Goal: Task Accomplishment & Management: Use online tool/utility

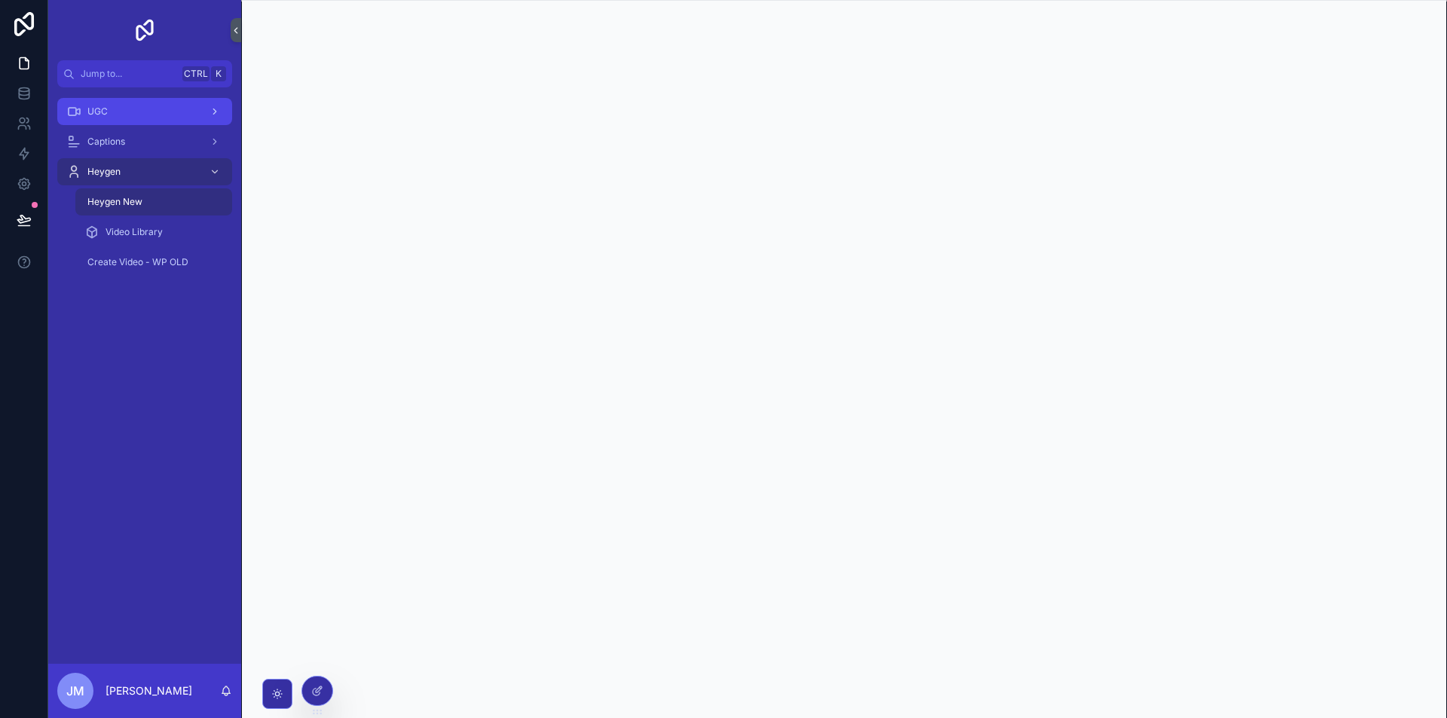
click at [144, 115] on div "UGC" at bounding box center [144, 111] width 157 height 24
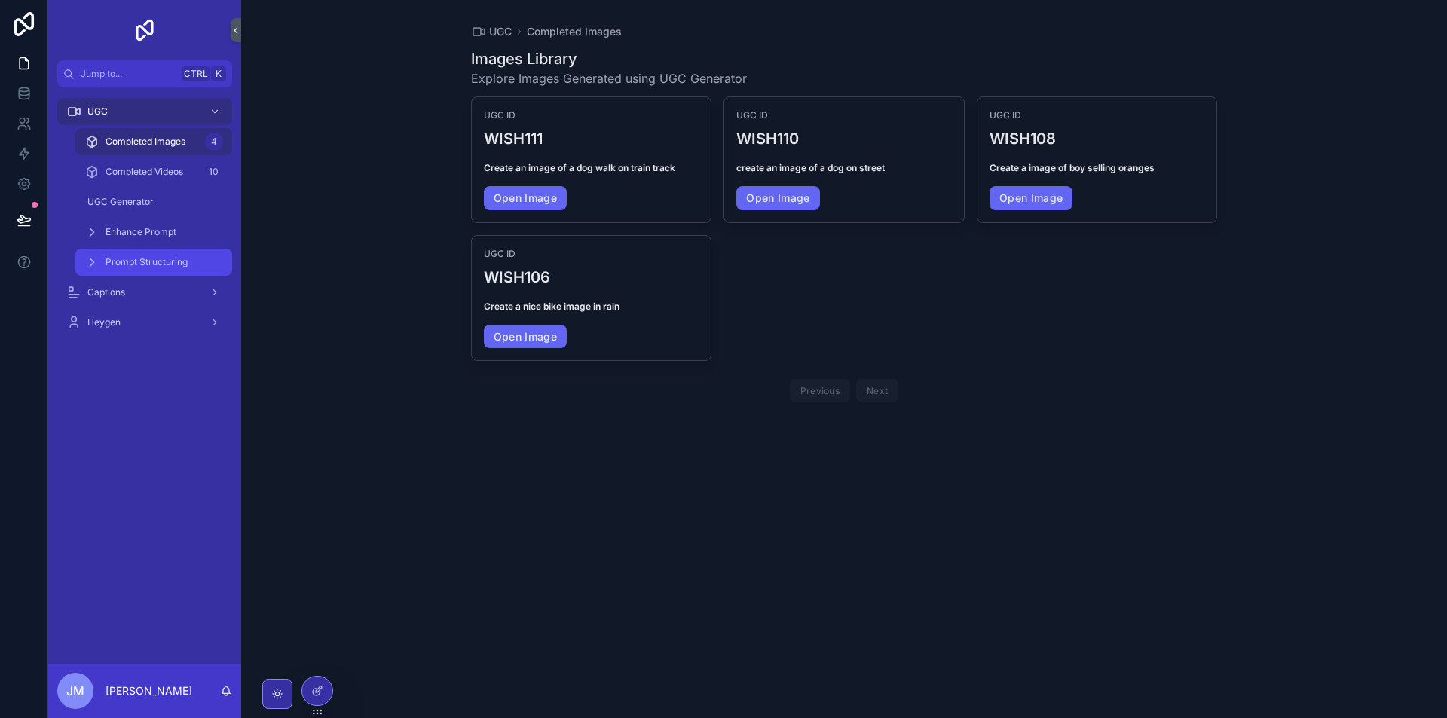
click at [172, 260] on span "Prompt Structuring" at bounding box center [146, 262] width 82 height 12
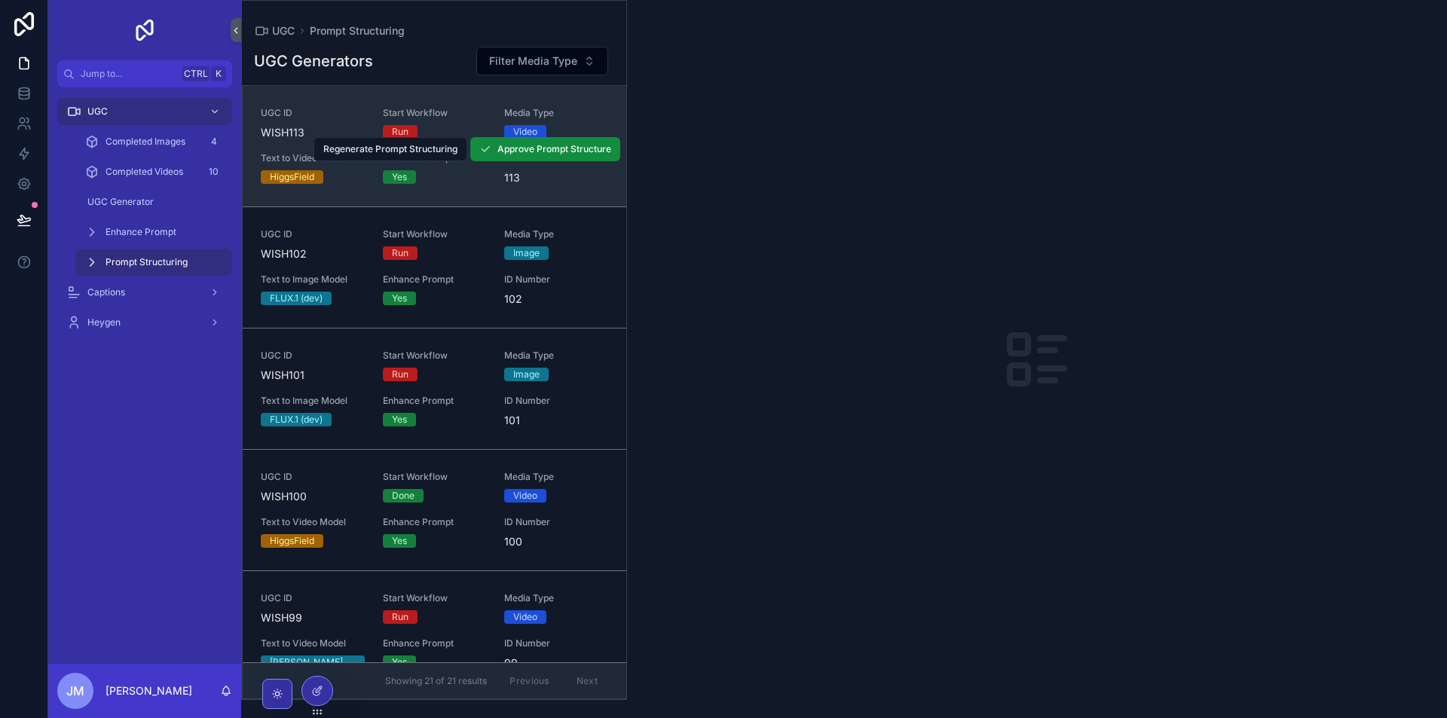
click at [540, 188] on link "UGC ID WISH113 Start Workflow Run Media Type Video Text to Video Model HiggsFie…" at bounding box center [434, 146] width 383 height 121
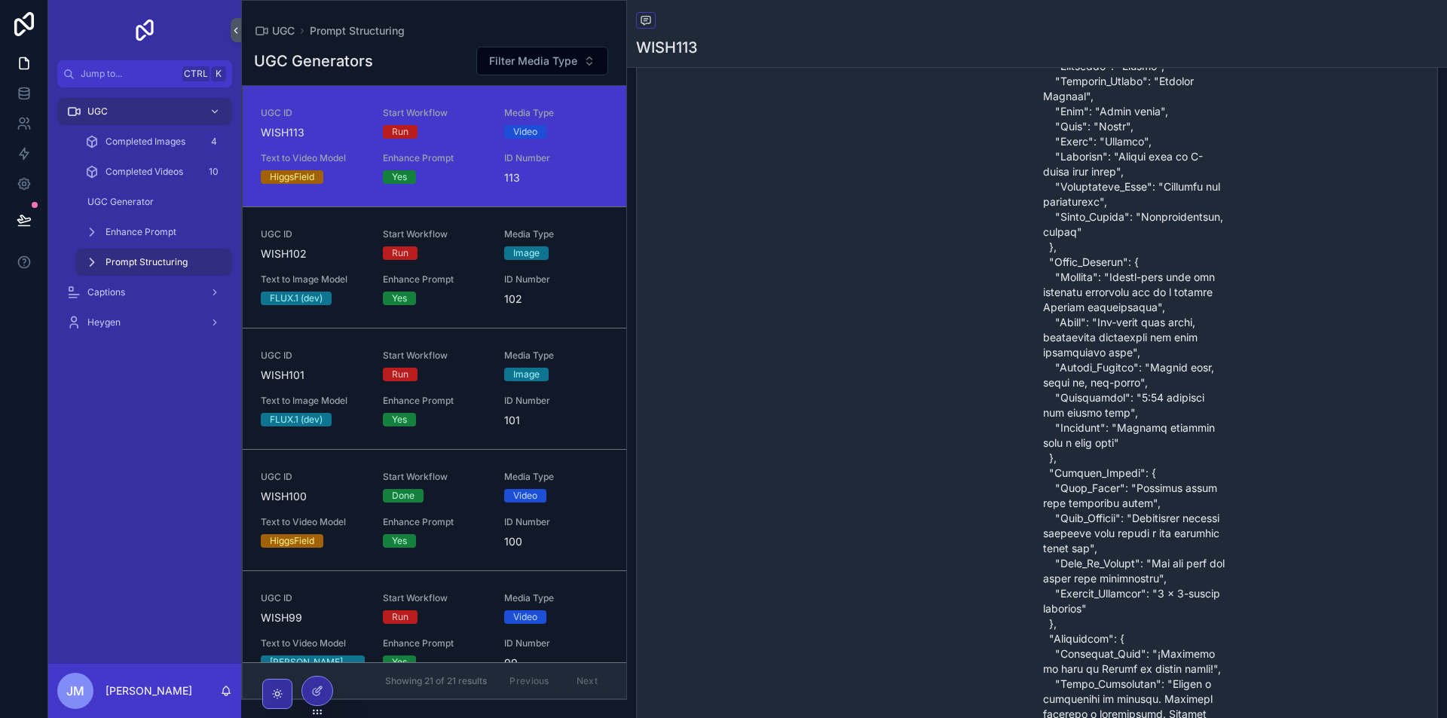
scroll to position [126, 0]
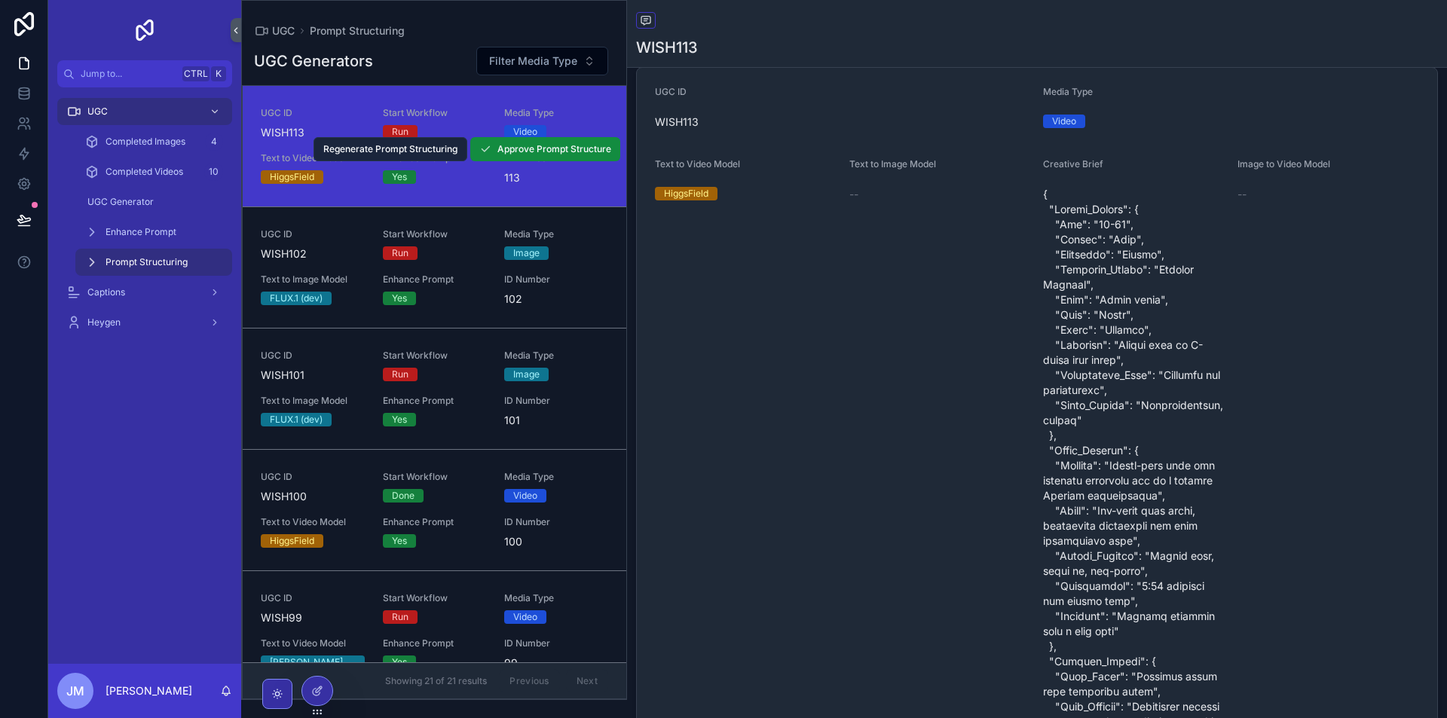
click at [411, 150] on span "Regenerate Prompt Structuring" at bounding box center [390, 149] width 134 height 12
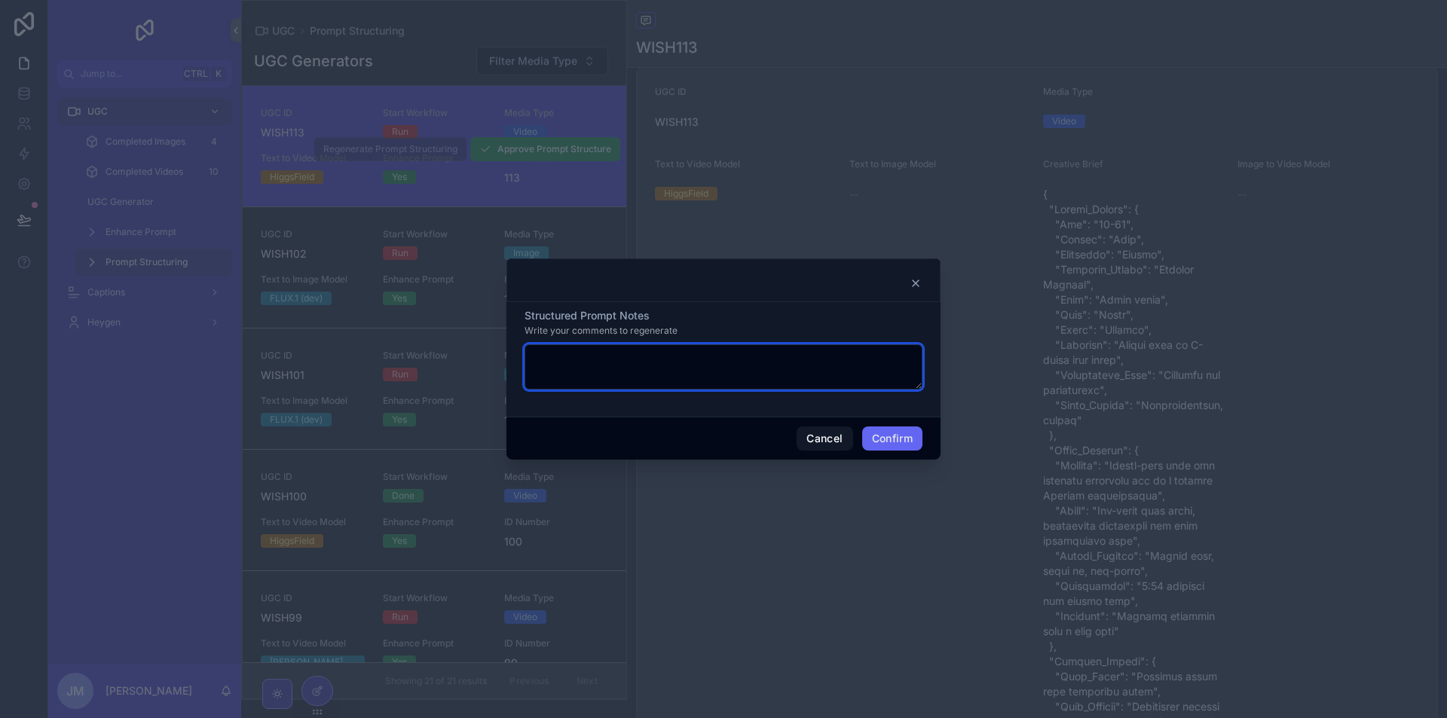
click at [819, 345] on textarea at bounding box center [723, 366] width 398 height 45
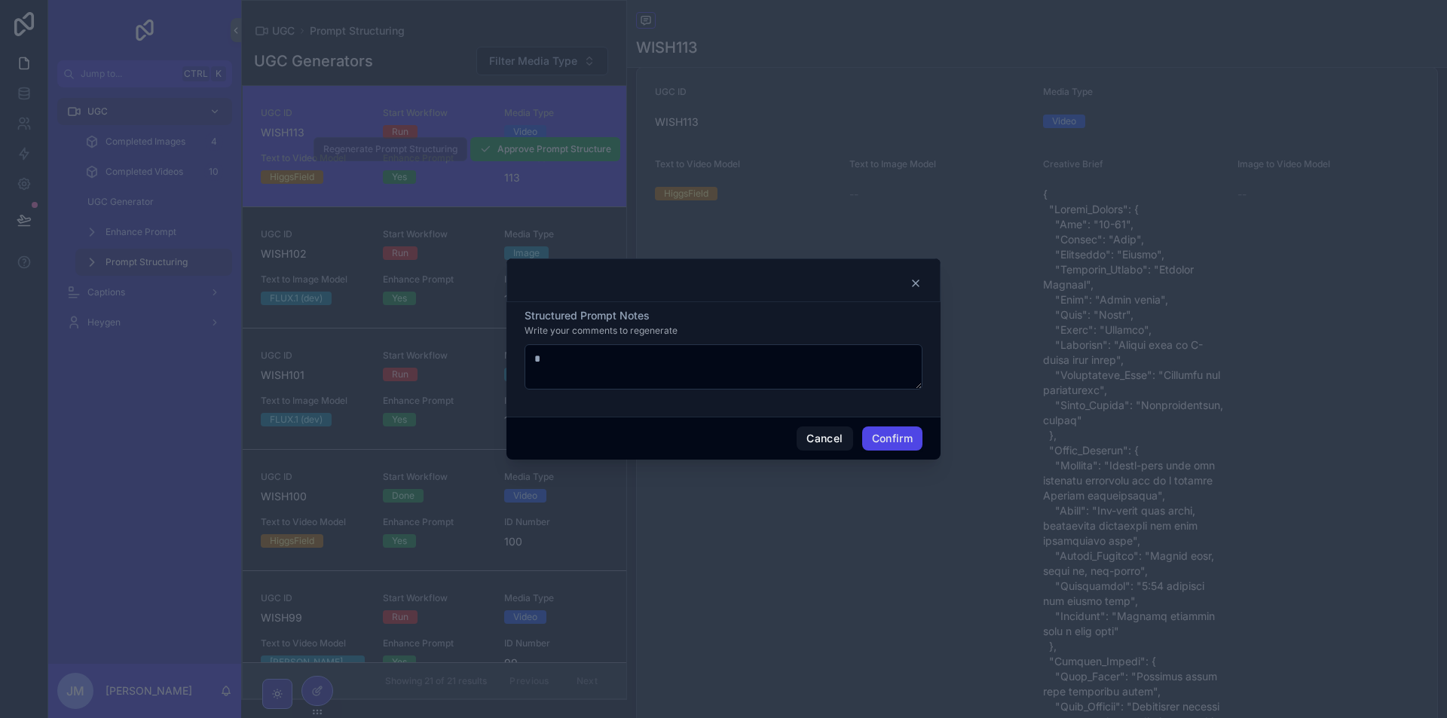
click at [906, 449] on button "Confirm" at bounding box center [892, 438] width 60 height 24
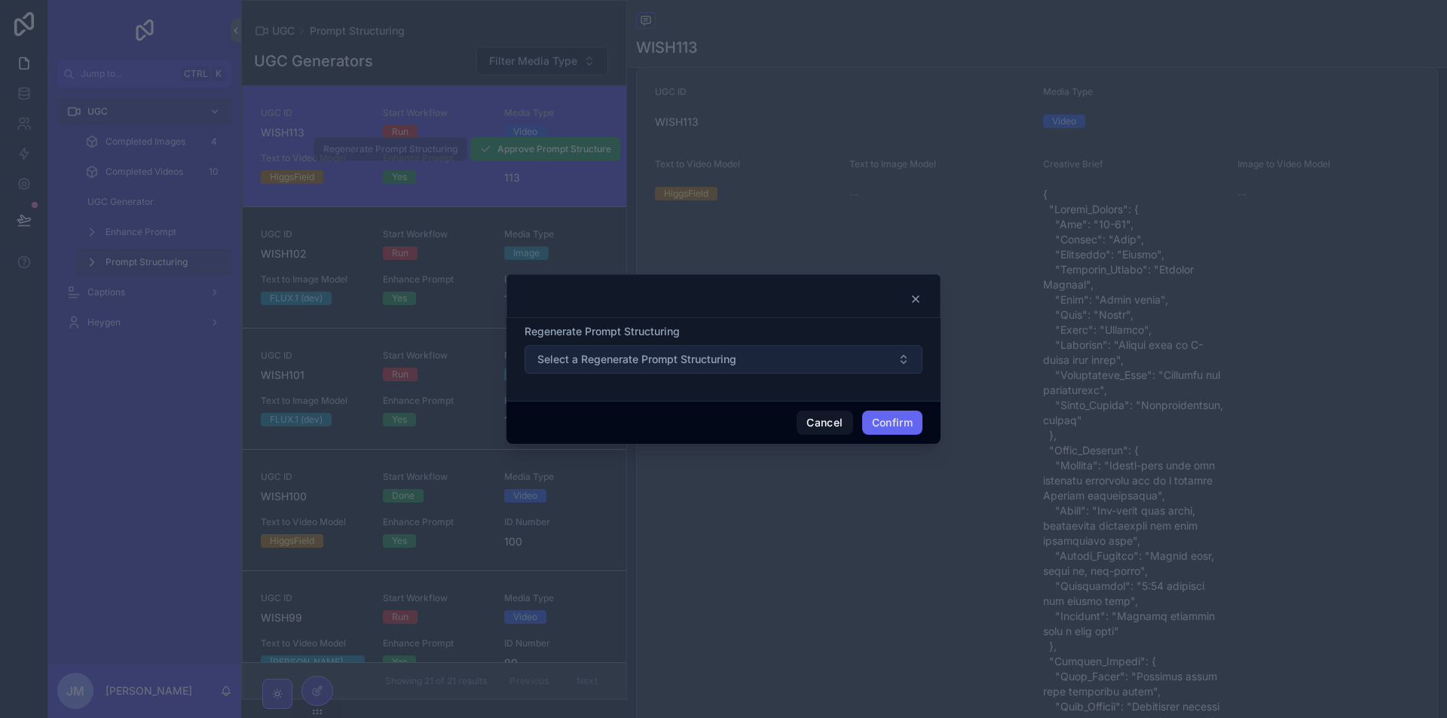
click at [823, 350] on button "Select a Regenerate Prompt Structuring" at bounding box center [723, 359] width 398 height 29
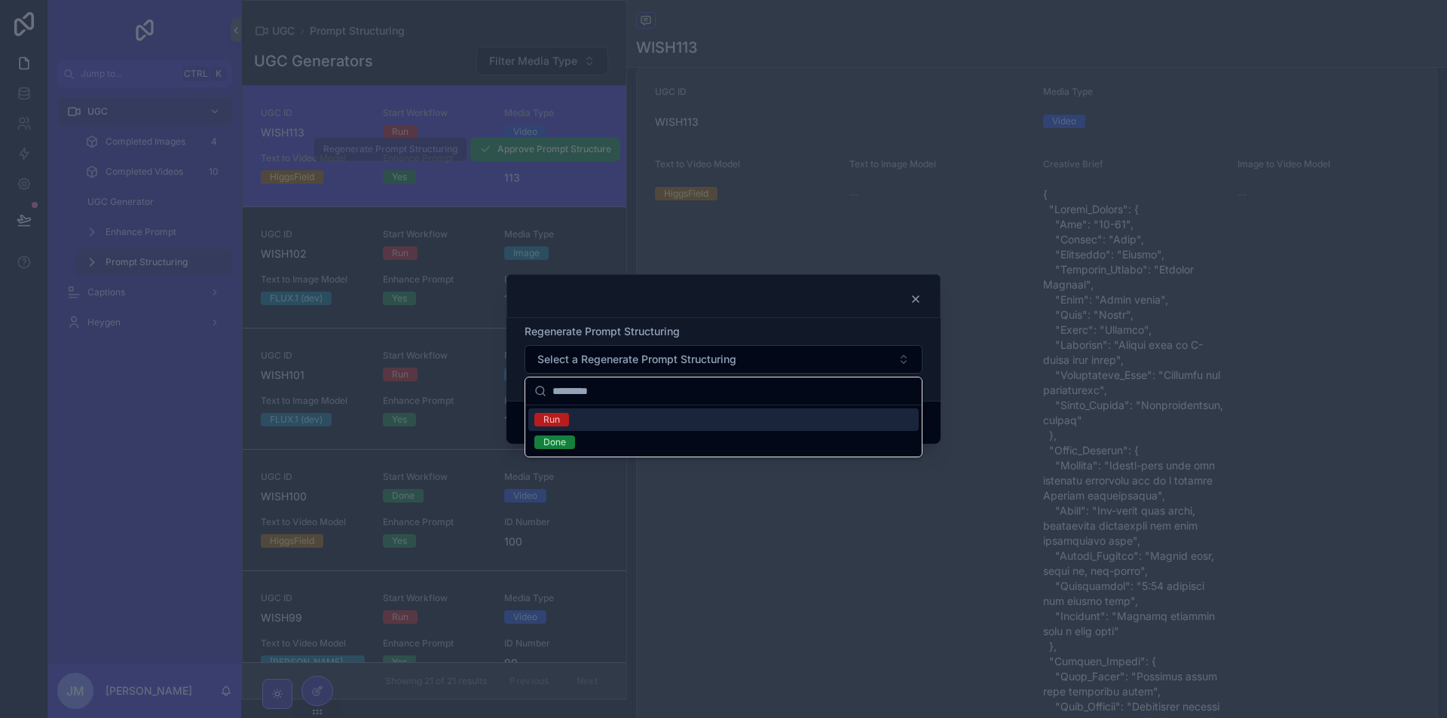
click at [670, 413] on div "Run" at bounding box center [723, 419] width 390 height 23
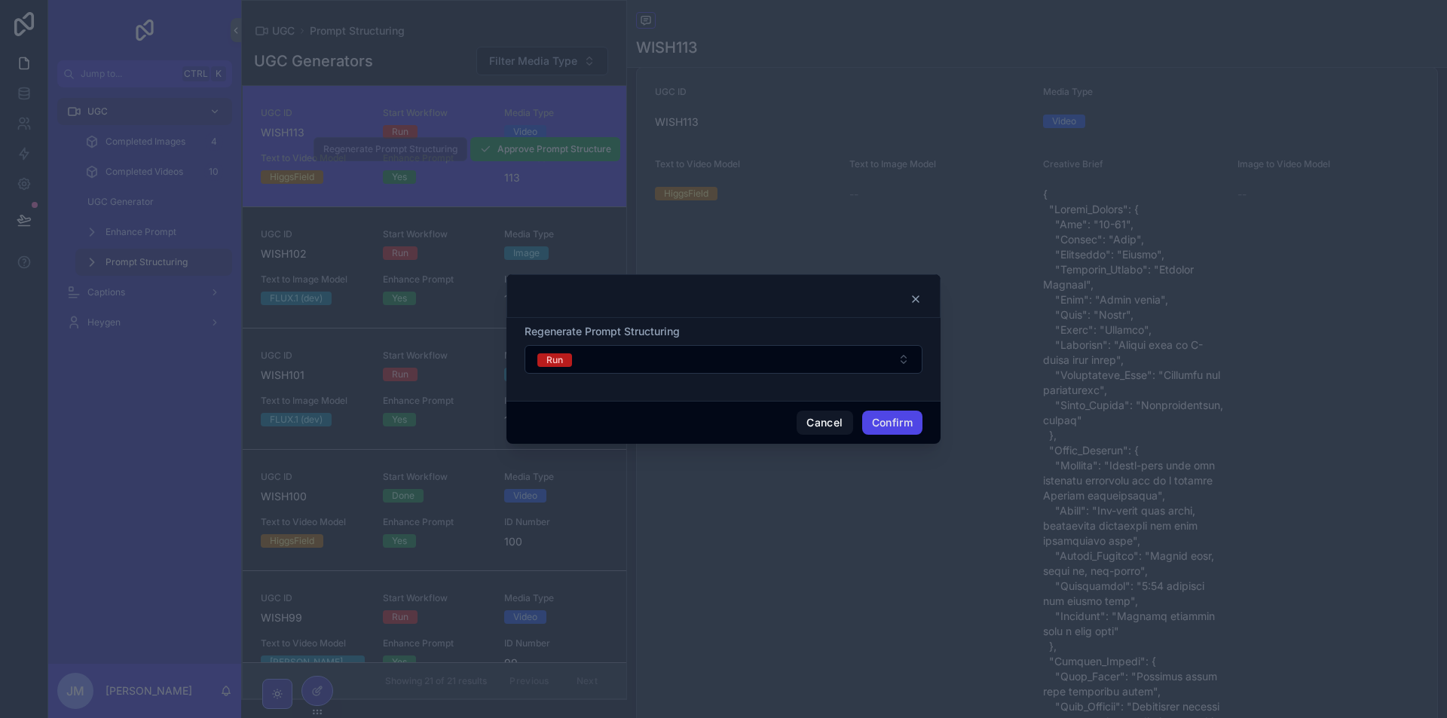
click at [912, 420] on button "Confirm" at bounding box center [892, 423] width 60 height 24
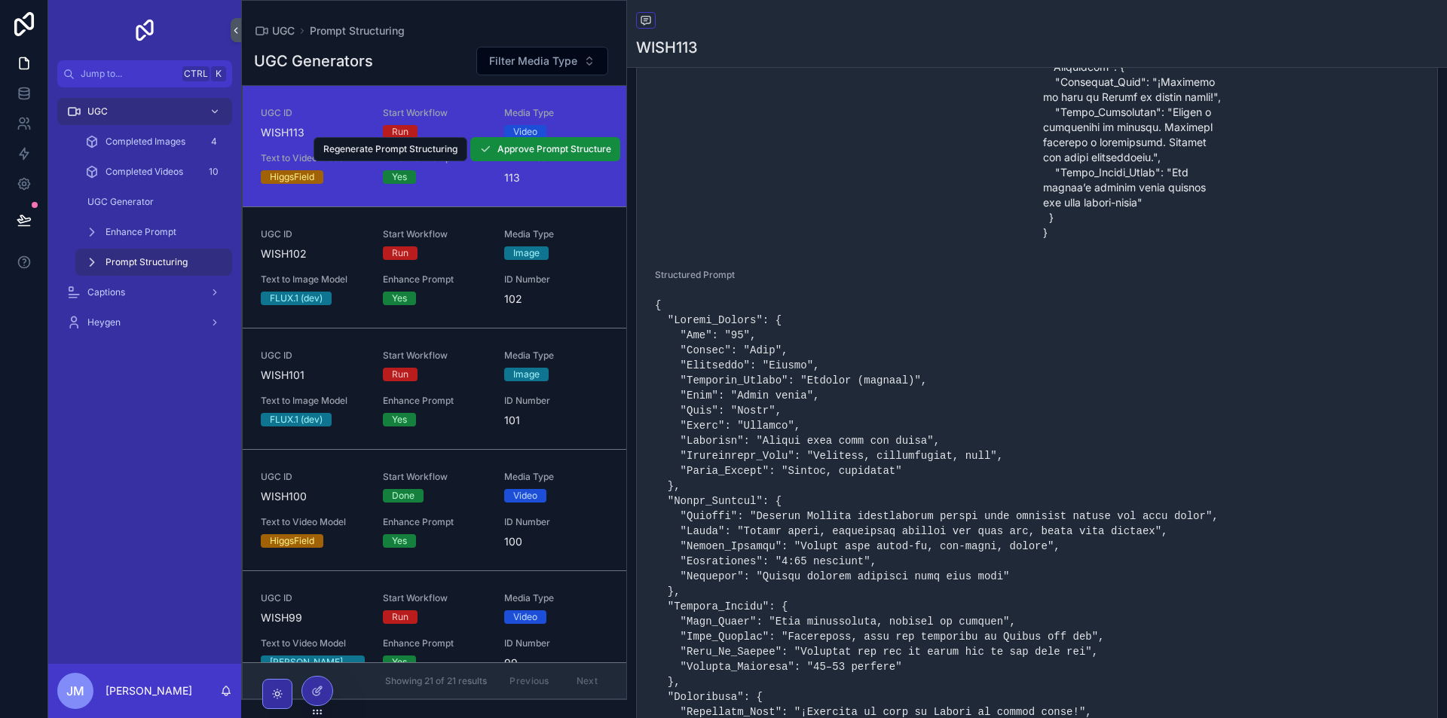
scroll to position [1381, 0]
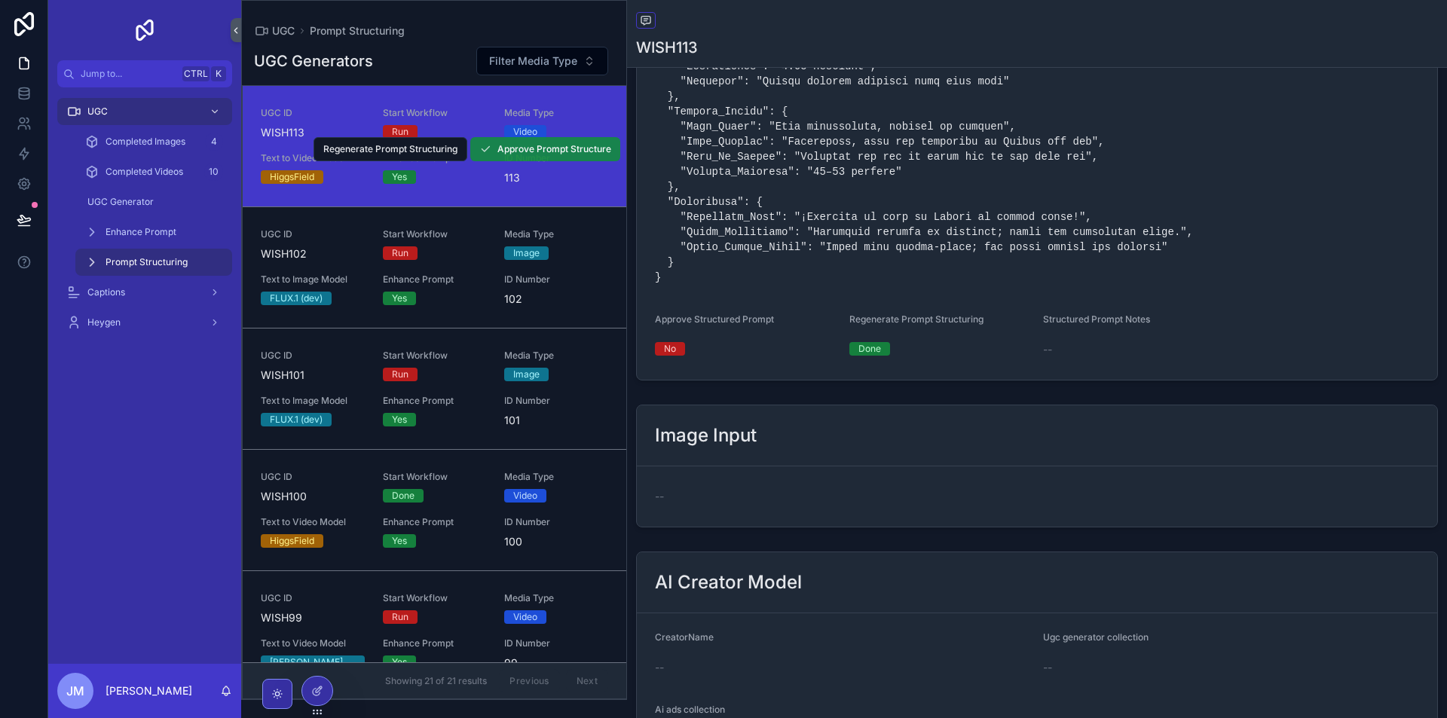
click at [555, 151] on span "Approve Prompt Structure" at bounding box center [554, 149] width 114 height 12
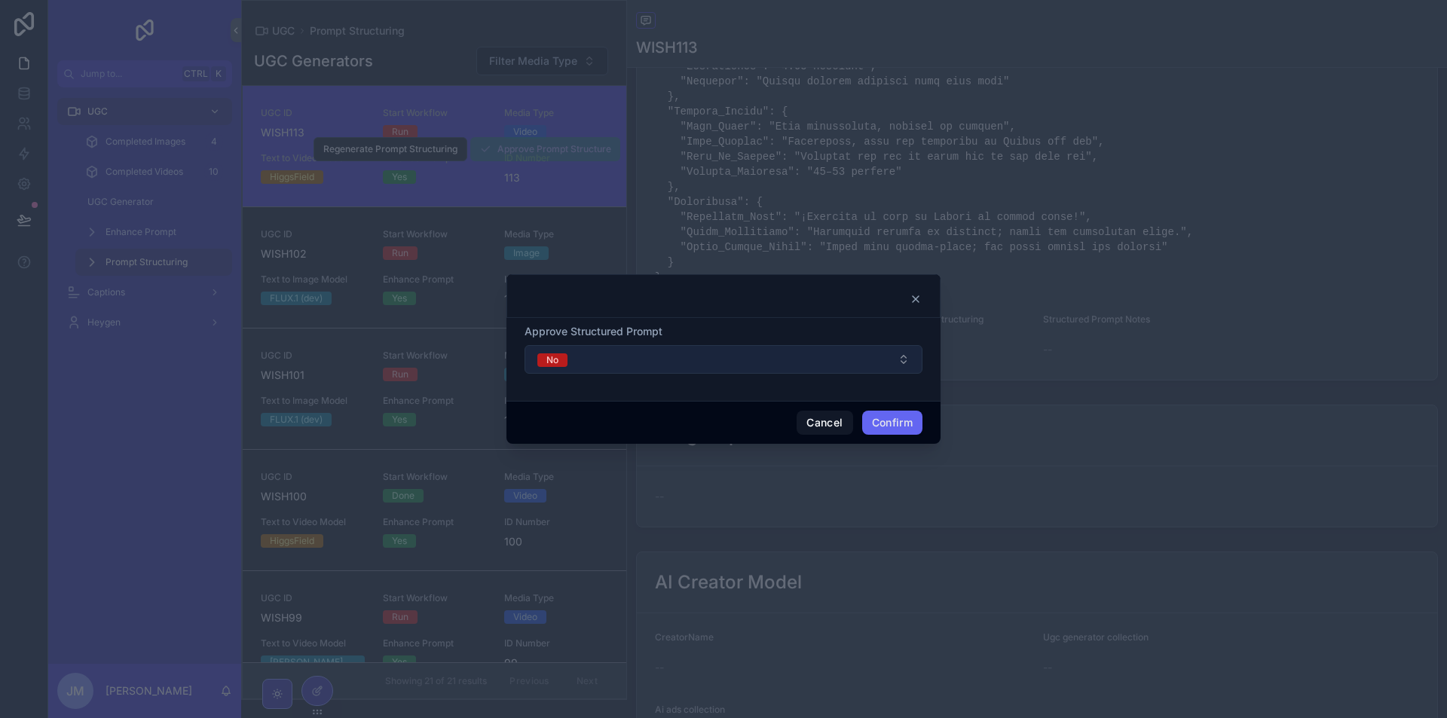
click at [768, 354] on button "No" at bounding box center [723, 359] width 398 height 29
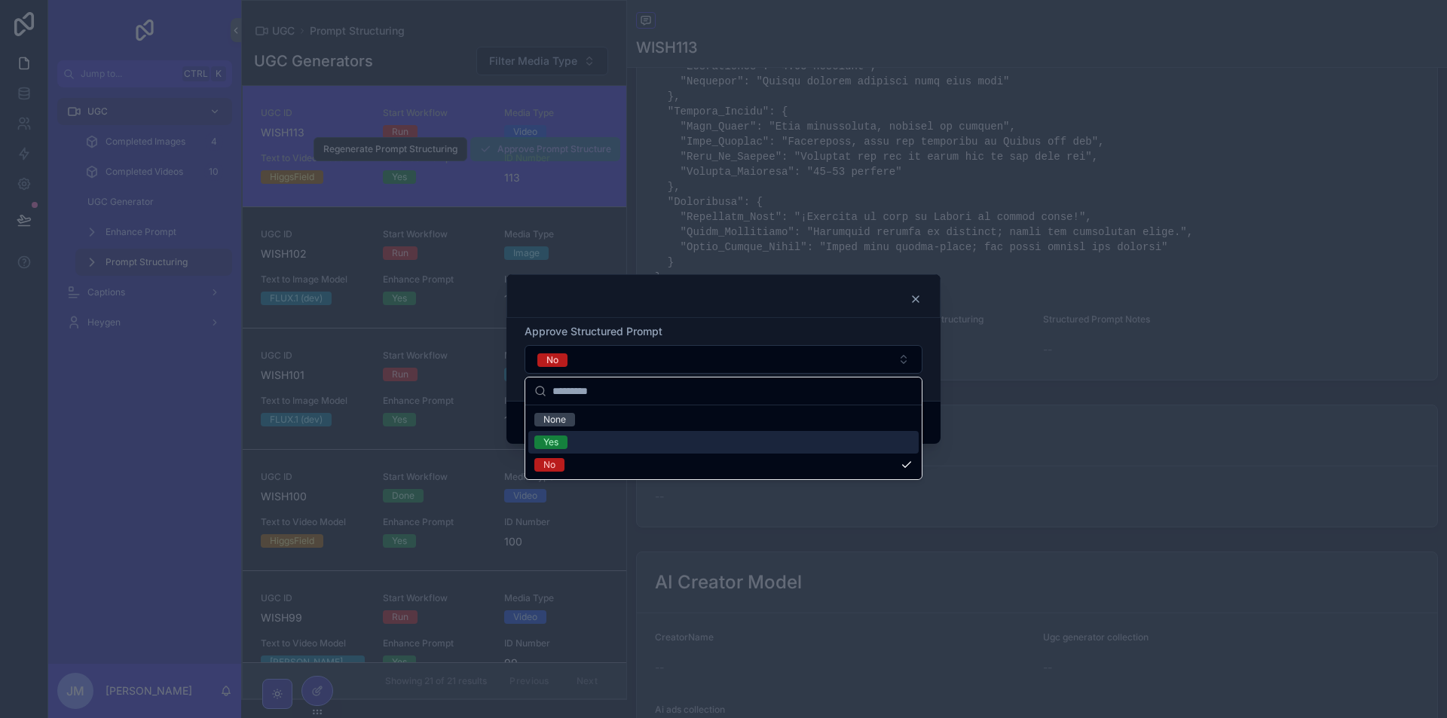
click at [660, 442] on div "Yes" at bounding box center [723, 442] width 390 height 23
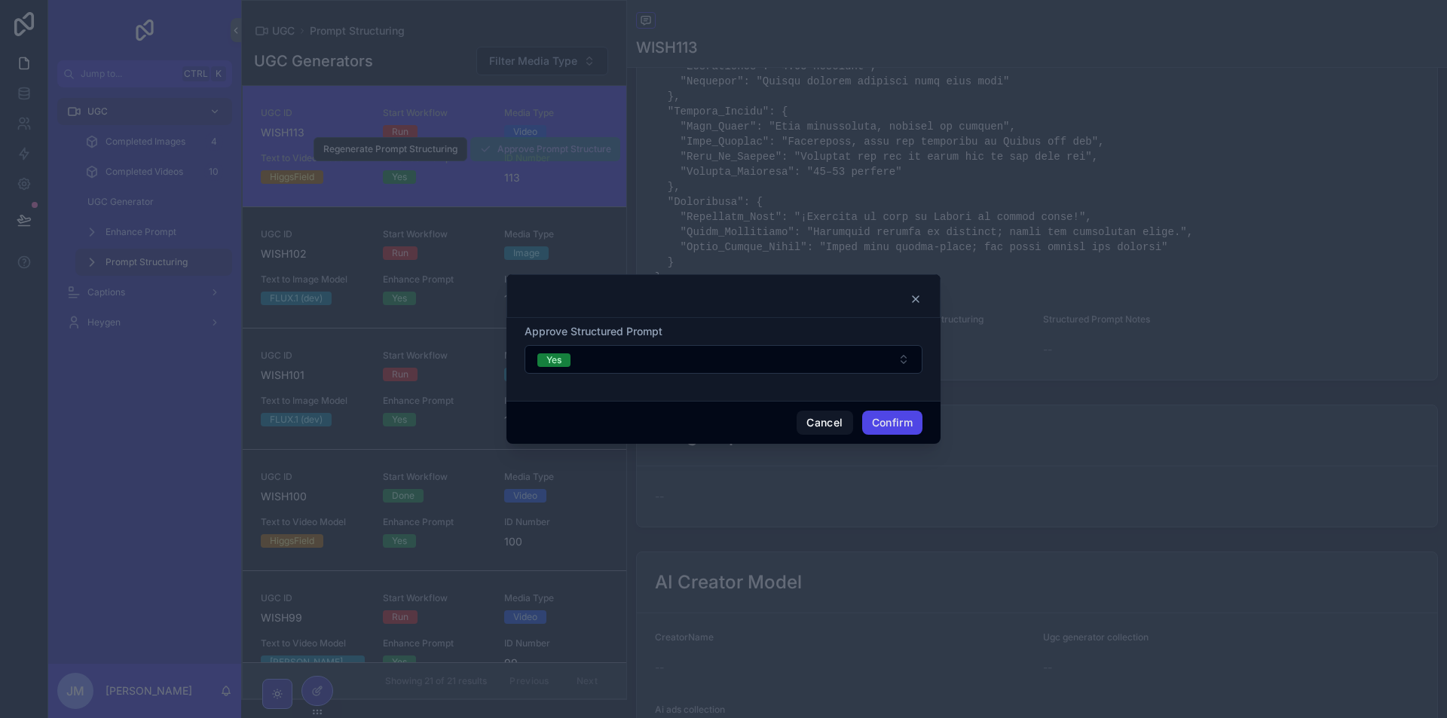
click at [887, 424] on button "Confirm" at bounding box center [892, 423] width 60 height 24
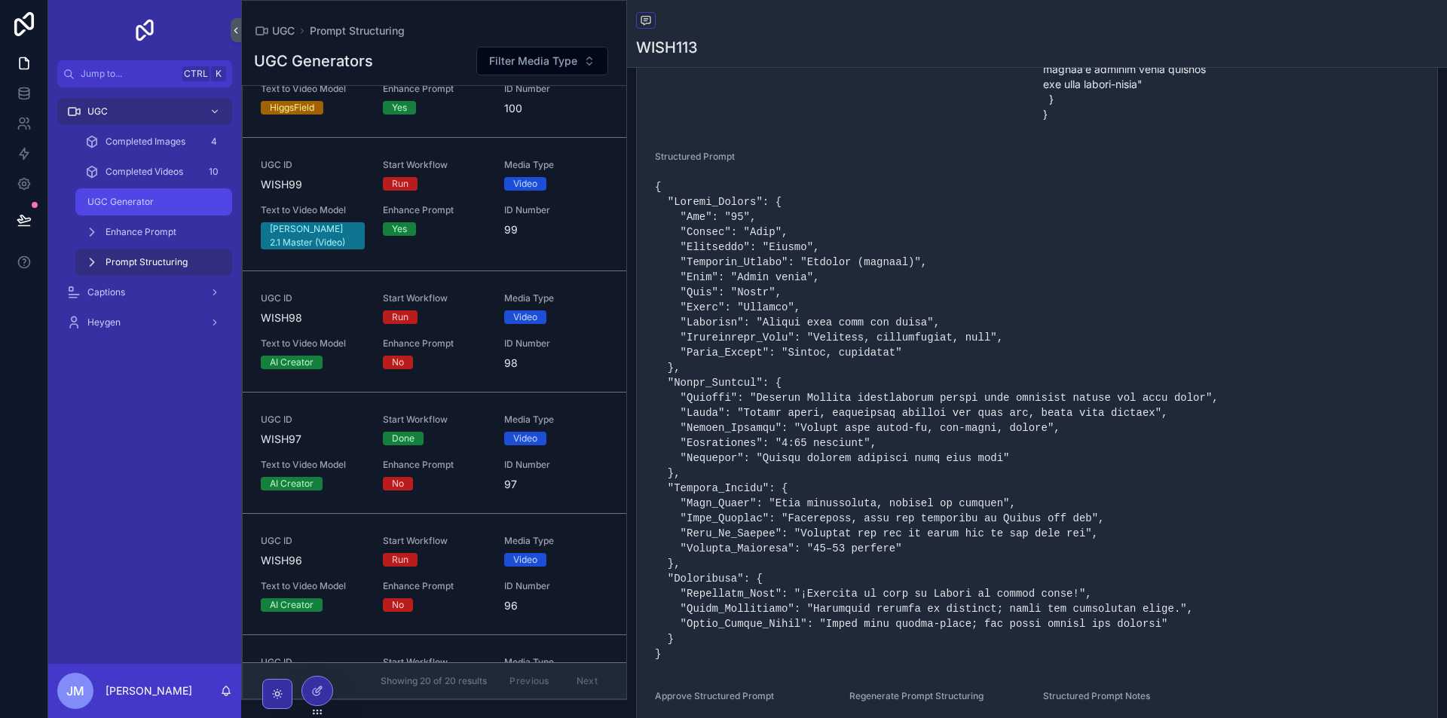
scroll to position [126, 0]
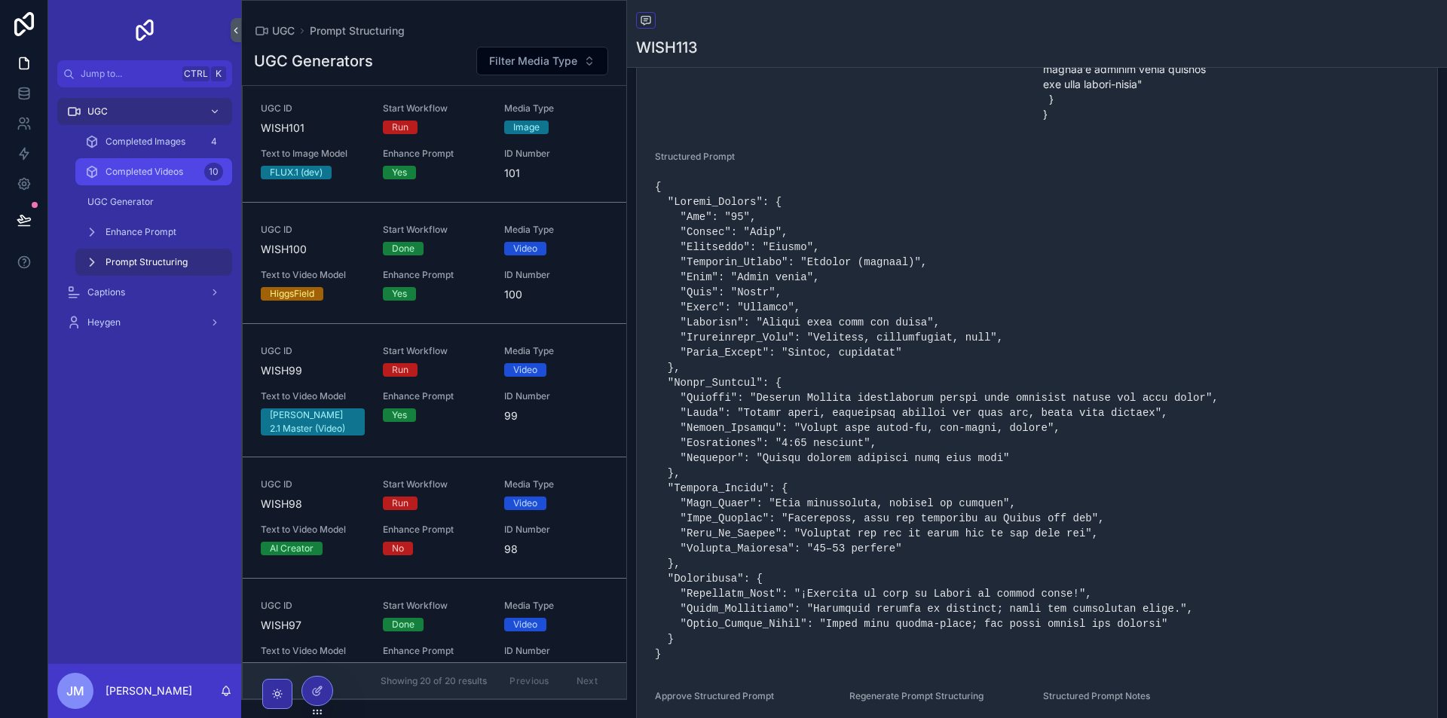
click at [125, 163] on div "Completed Videos 10" at bounding box center [153, 172] width 139 height 24
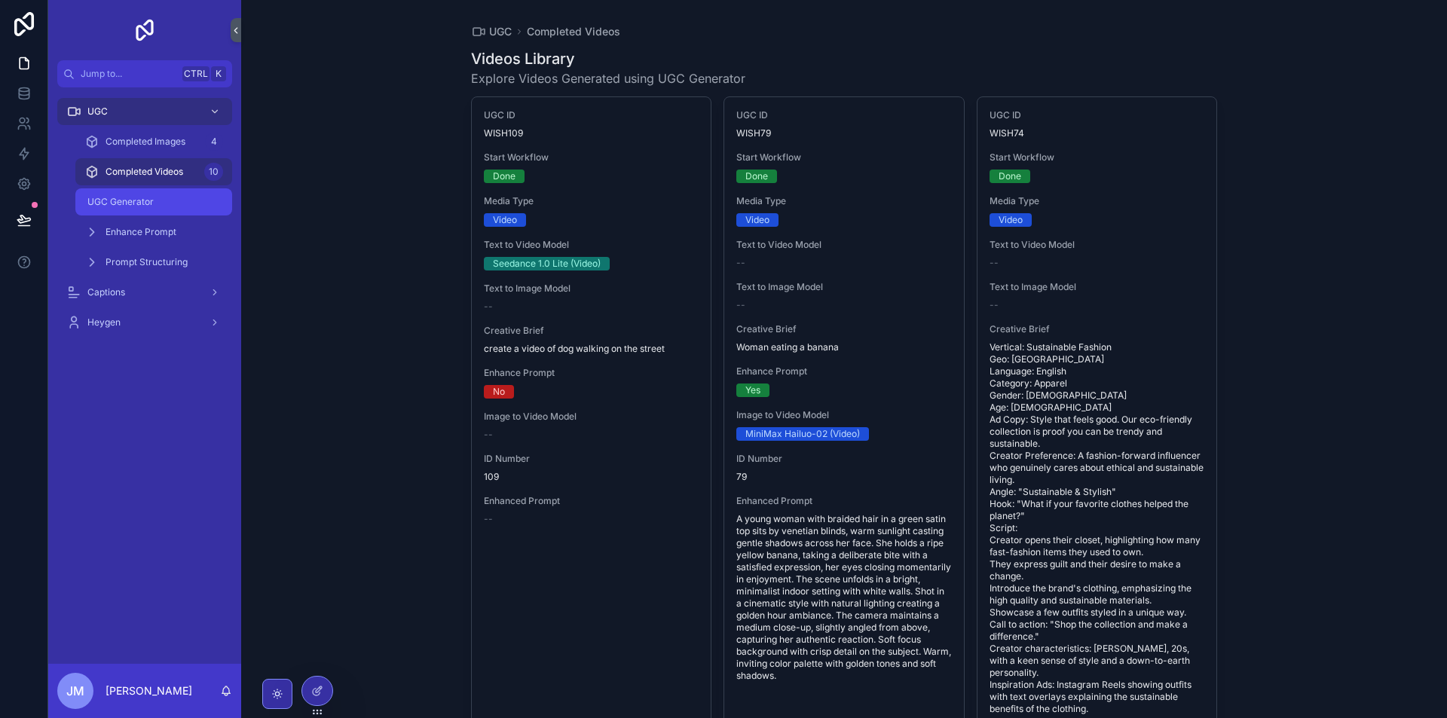
click at [156, 208] on div "UGC Generator" at bounding box center [153, 202] width 139 height 24
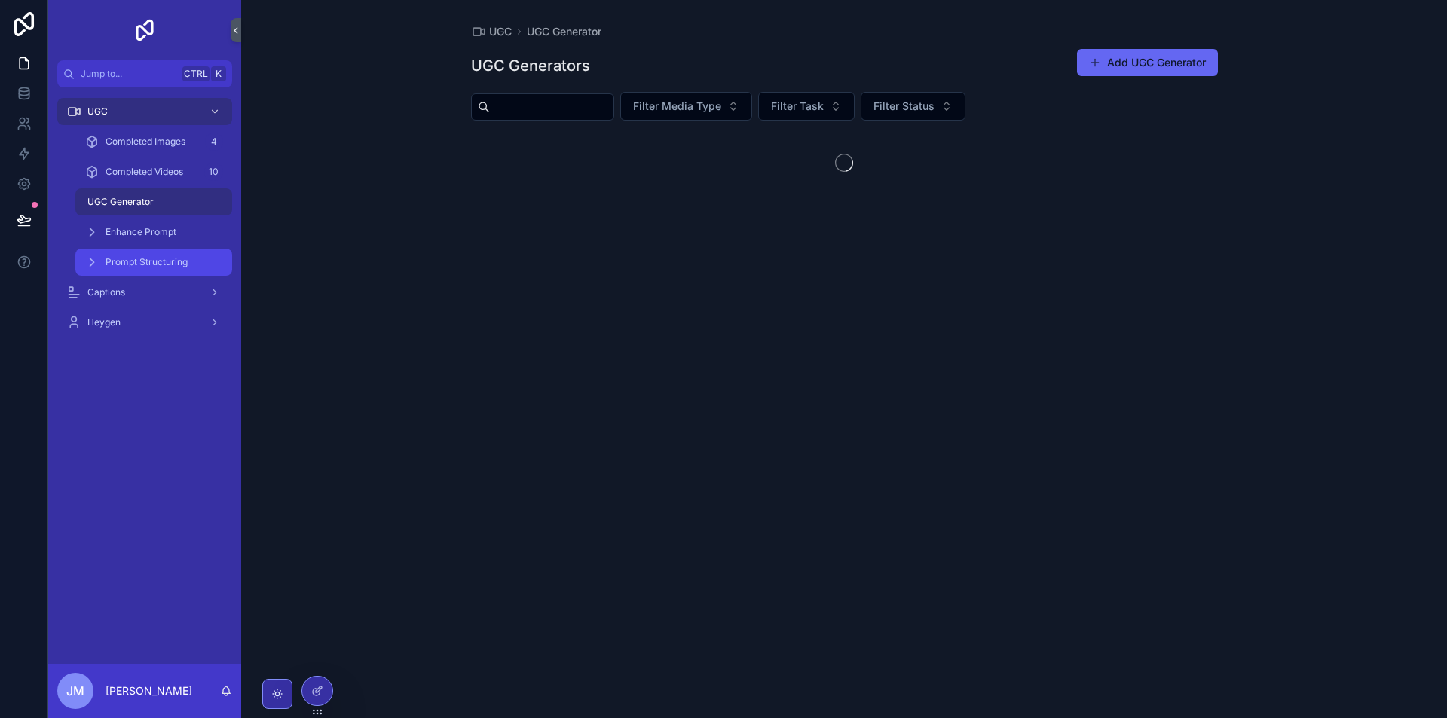
click at [162, 267] on span "Prompt Structuring" at bounding box center [146, 262] width 82 height 12
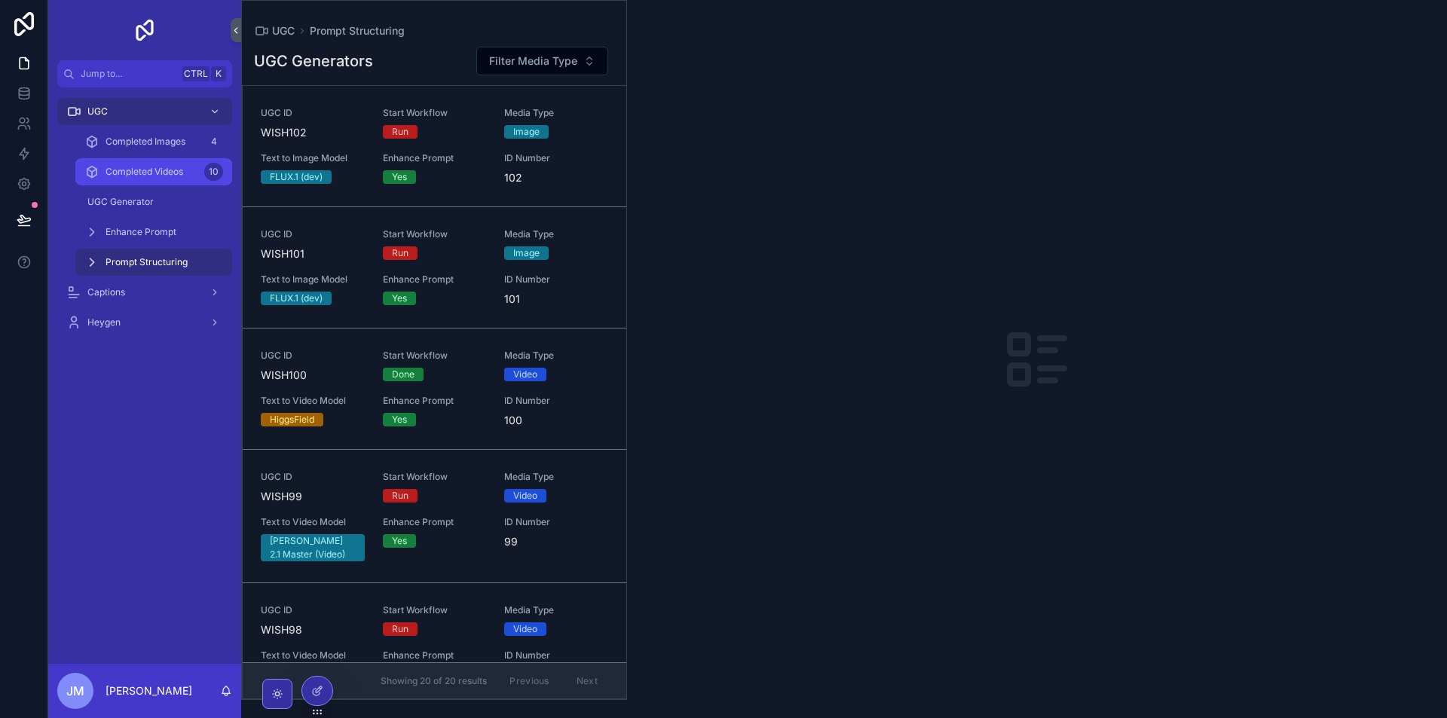
click at [151, 163] on div "Completed Videos 10" at bounding box center [153, 172] width 139 height 24
